Goal: Task Accomplishment & Management: Manage account settings

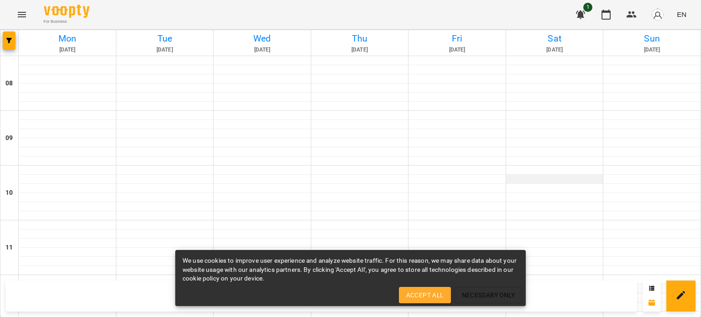
scroll to position [284, 0]
click at [424, 296] on span "Accept All" at bounding box center [424, 295] width 37 height 11
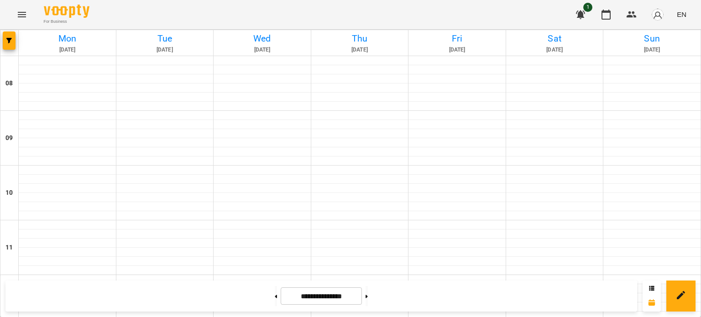
scroll to position [425, 0]
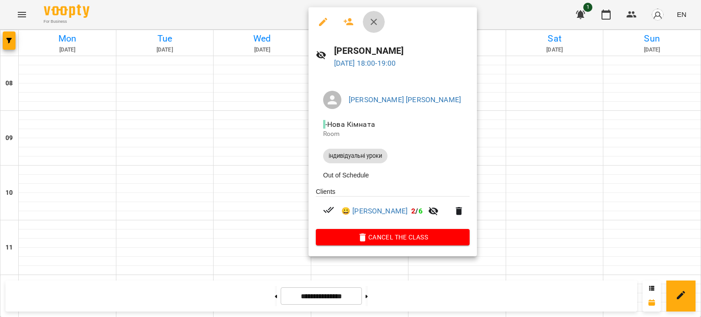
click at [372, 22] on icon "button" at bounding box center [373, 22] width 6 height 6
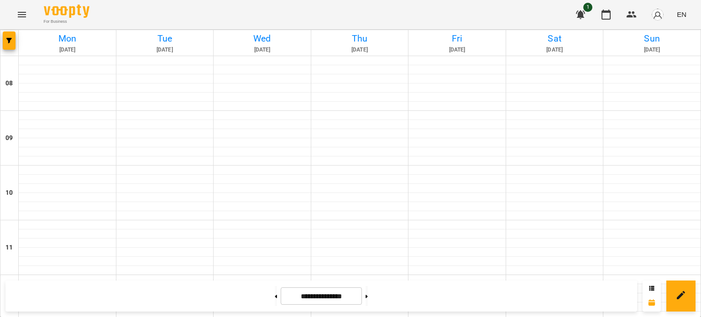
scroll to position [497, 0]
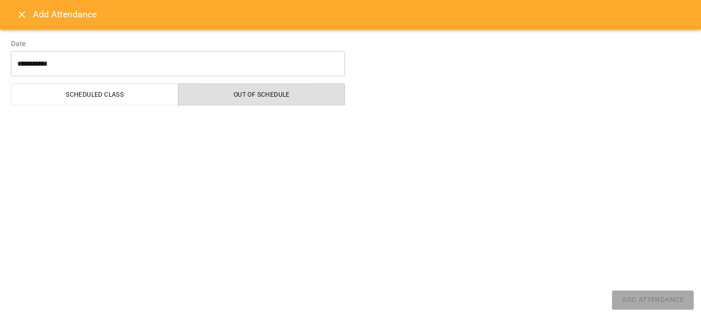
select select "**********"
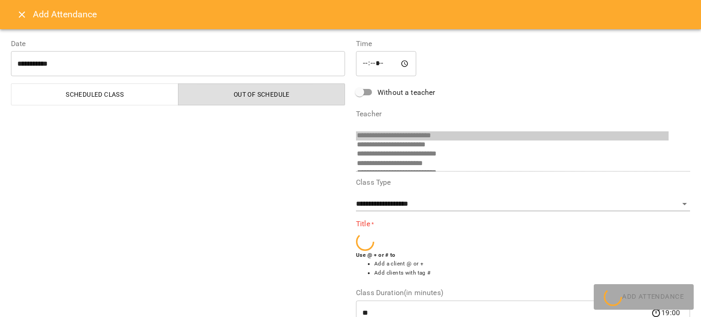
scroll to position [245, 0]
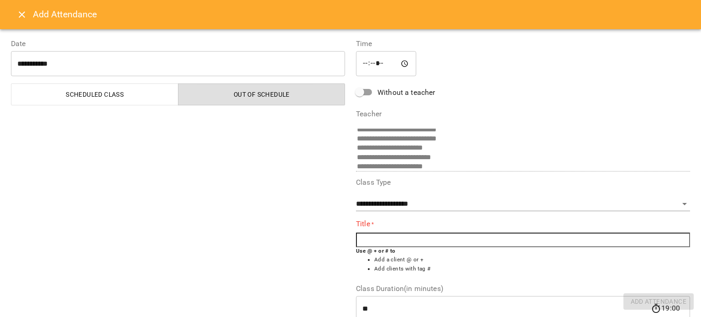
click at [367, 242] on input "text" at bounding box center [523, 240] width 334 height 15
type input "*"
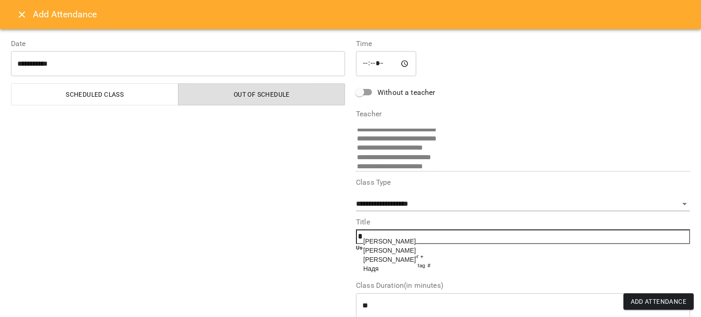
click at [380, 240] on span "[PERSON_NAME]" at bounding box center [389, 241] width 52 height 7
type input "**********"
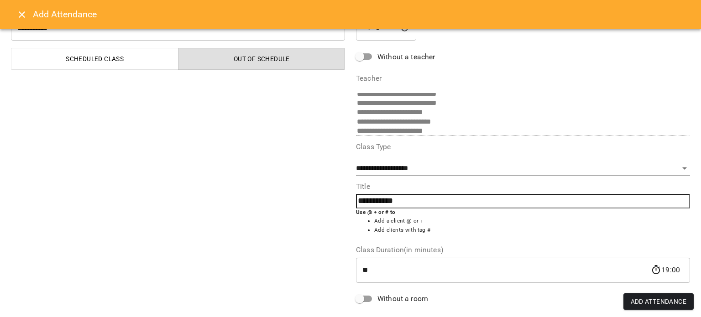
scroll to position [0, 0]
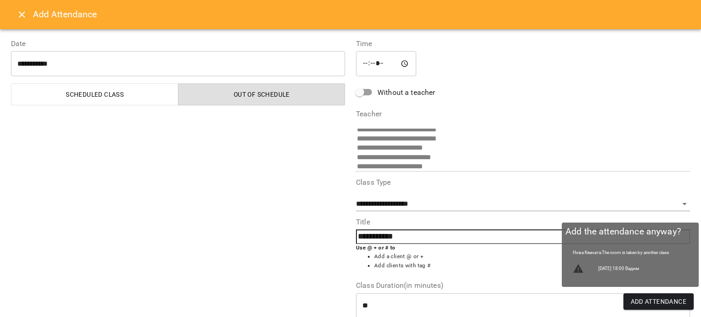
click at [657, 299] on span "Add Attendance" at bounding box center [659, 301] width 56 height 11
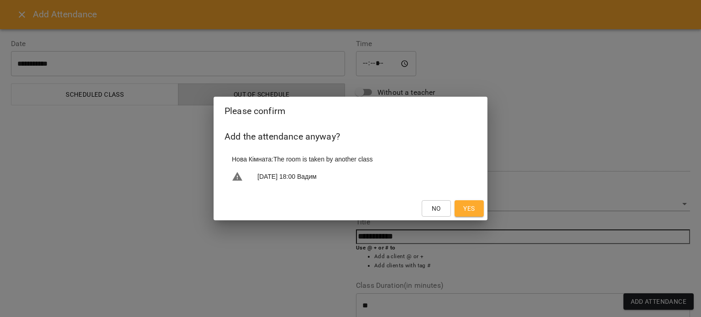
click at [474, 203] on button "Yes" at bounding box center [468, 208] width 29 height 16
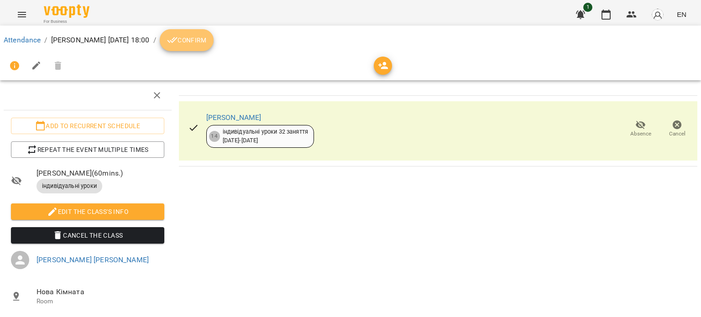
click at [194, 37] on span "Confirm" at bounding box center [186, 40] width 39 height 11
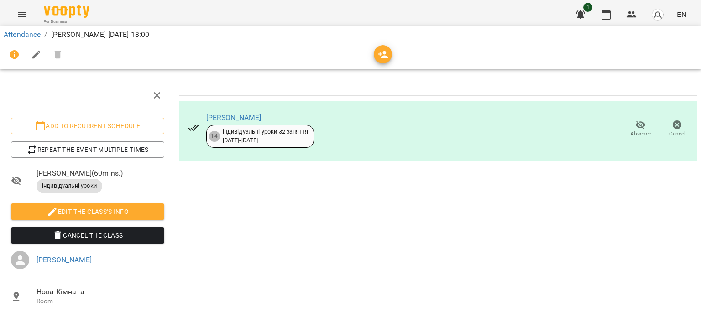
click at [353, 119] on div "[PERSON_NAME] 14 індивідуальні уроки 32 заняття [DATE] - [DATE] Absence Cancel" at bounding box center [438, 130] width 518 height 59
click at [221, 115] on link "[PERSON_NAME]" at bounding box center [233, 117] width 55 height 9
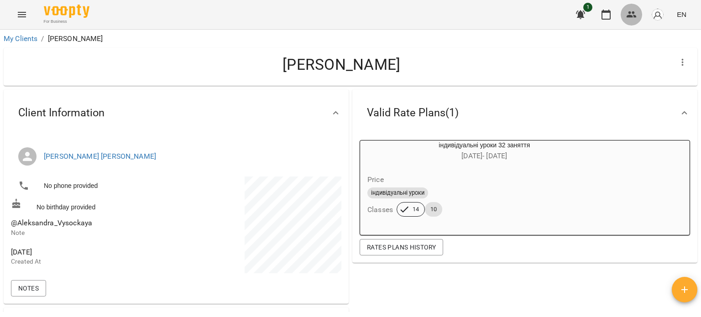
click at [633, 15] on icon "button" at bounding box center [631, 14] width 11 height 11
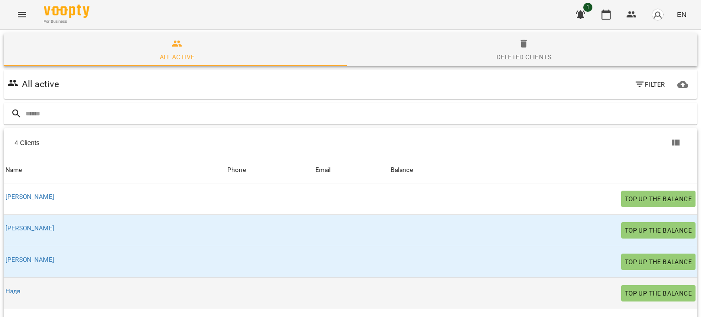
click at [131, 294] on div "Надя" at bounding box center [115, 291] width 222 height 13
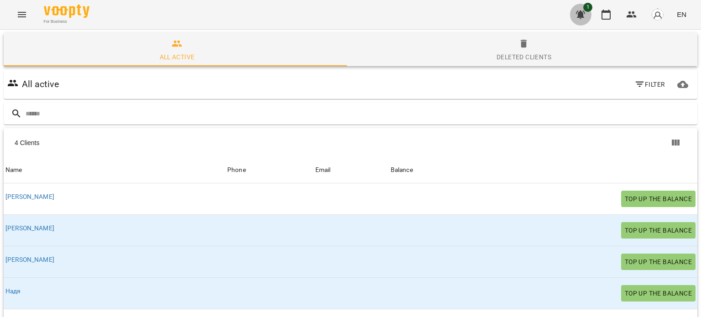
click at [584, 12] on icon "button" at bounding box center [580, 14] width 9 height 9
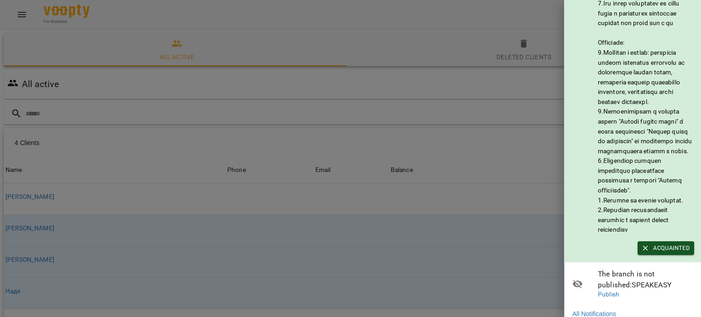
scroll to position [128, 0]
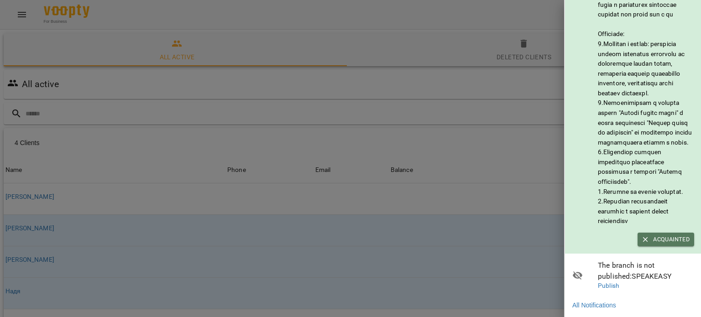
click at [667, 235] on span "Acquainted" at bounding box center [665, 240] width 47 height 10
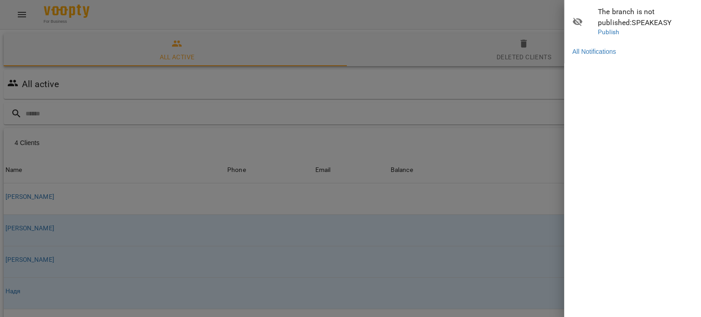
click at [396, 231] on div at bounding box center [350, 158] width 701 height 317
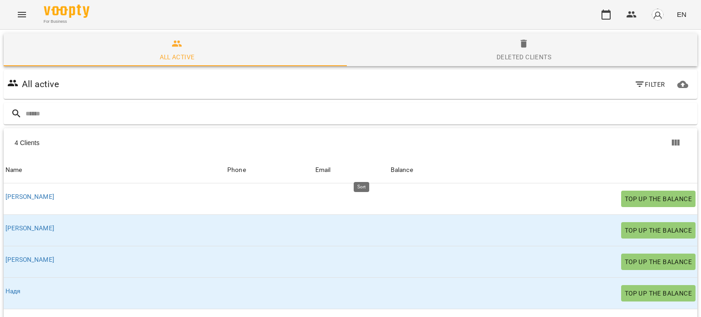
click at [391, 168] on div "Balance" at bounding box center [402, 170] width 22 height 11
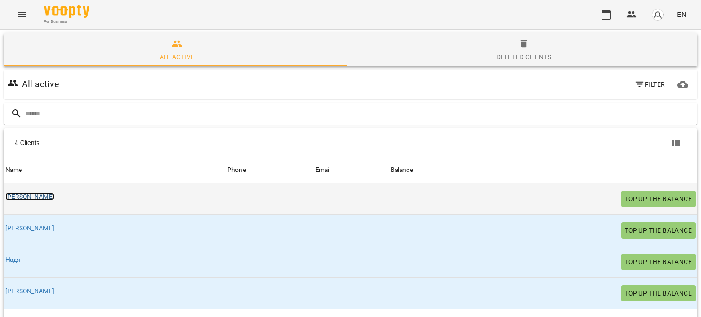
click at [22, 193] on link "[PERSON_NAME]" at bounding box center [29, 196] width 49 height 7
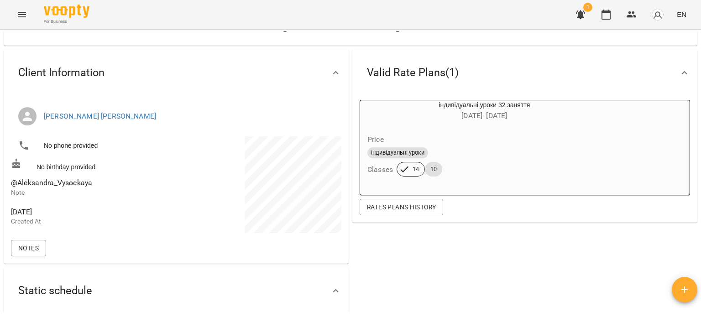
scroll to position [46, 0]
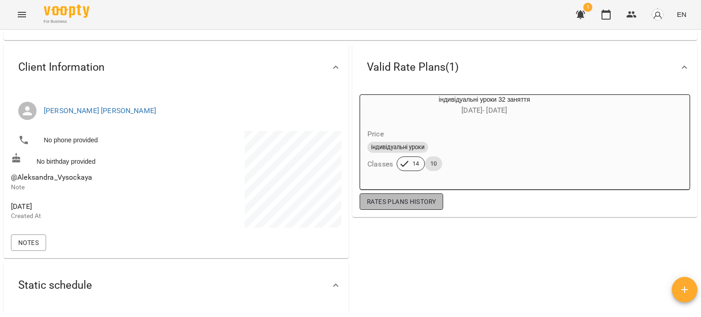
click at [382, 203] on span "Rates Plans History" at bounding box center [401, 201] width 69 height 11
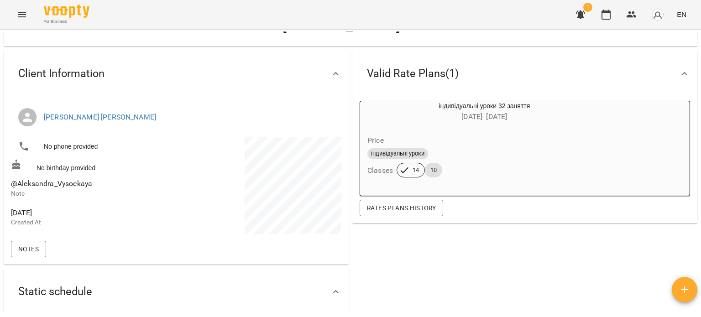
scroll to position [0, 0]
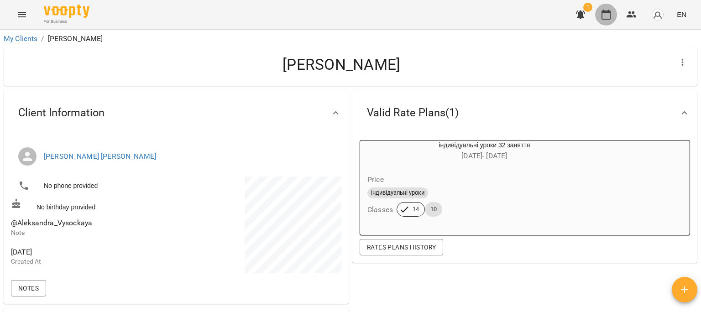
click at [605, 15] on icon "button" at bounding box center [605, 14] width 11 height 11
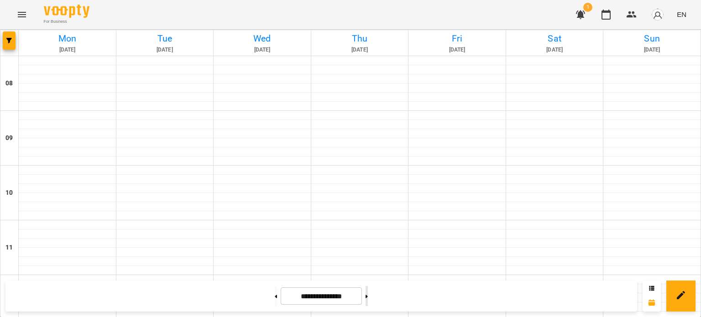
click at [368, 295] on icon at bounding box center [366, 297] width 2 height 4
type input "**********"
